Goal: Information Seeking & Learning: Learn about a topic

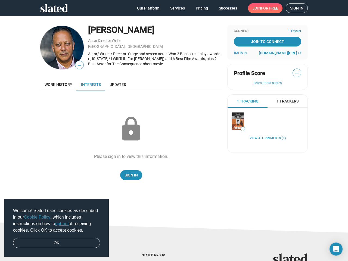
click at [57, 228] on span "Welcome! Slated uses cookies as described in our Cookie Policy , which includes…" at bounding box center [56, 220] width 87 height 26
click at [60, 48] on img at bounding box center [62, 48] width 44 height 44
click at [77, 65] on span "—" at bounding box center [79, 65] width 8 height 7
click at [153, 59] on div "Actor/ Writer / Director. Stage and screen actor. Won 2 Best screenplay awards …" at bounding box center [155, 58] width 134 height 15
click at [295, 73] on span "—" at bounding box center [297, 73] width 8 height 7
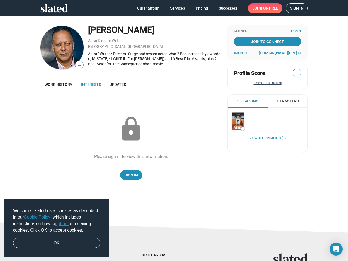
click at [265, 83] on button "Learn about scores" at bounding box center [267, 83] width 67 height 4
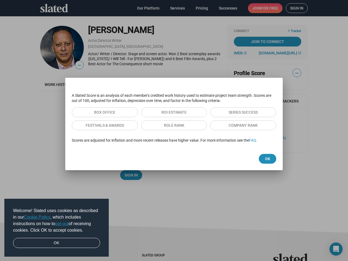
click at [245, 101] on p "A Slated Score is an analysis of each member's credited work history used to es…" at bounding box center [174, 98] width 204 height 10
click at [285, 101] on div at bounding box center [174, 130] width 348 height 261
